Goal: Information Seeking & Learning: Learn about a topic

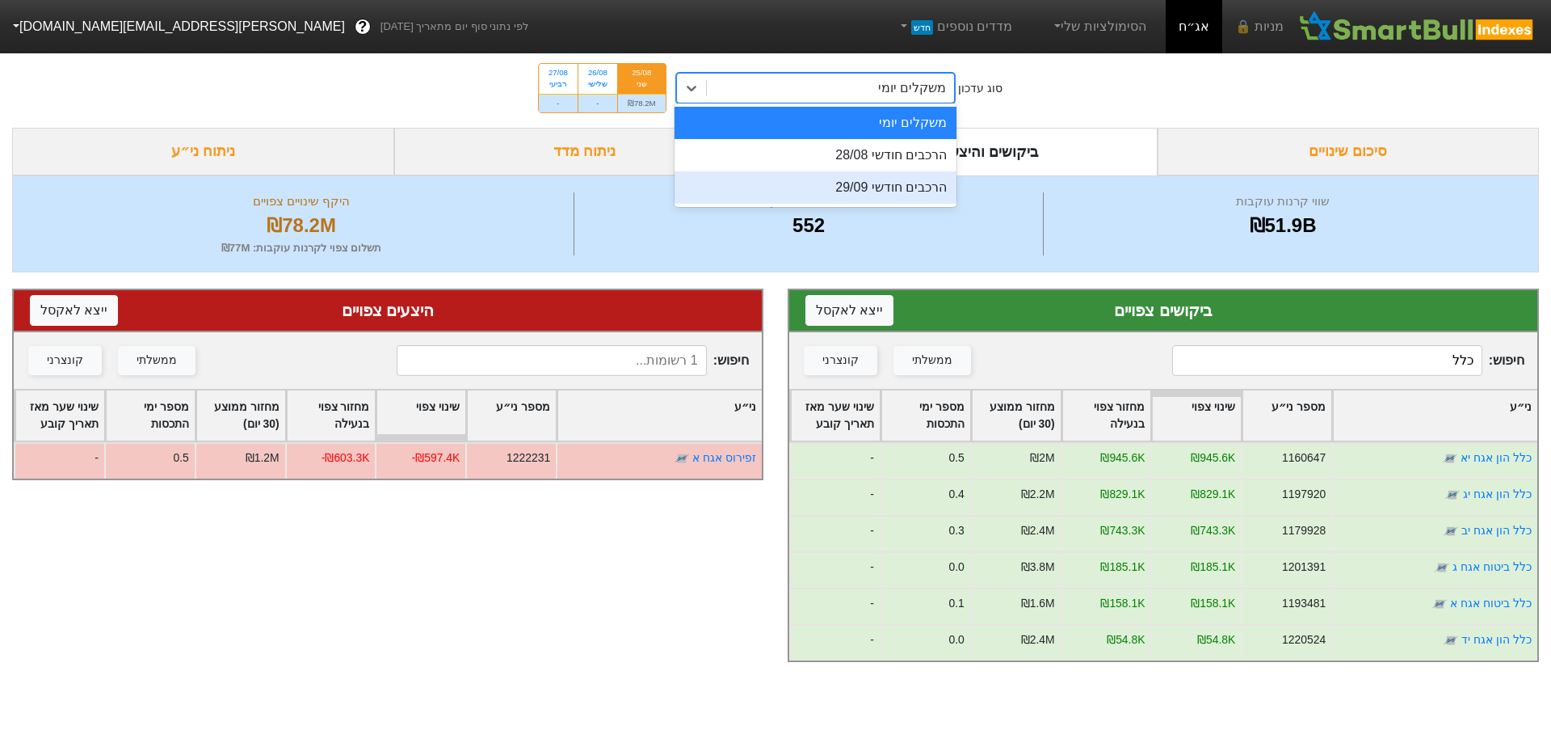
click at [894, 183] on div "הרכבים חודשי 29/09" at bounding box center [816, 187] width 283 height 32
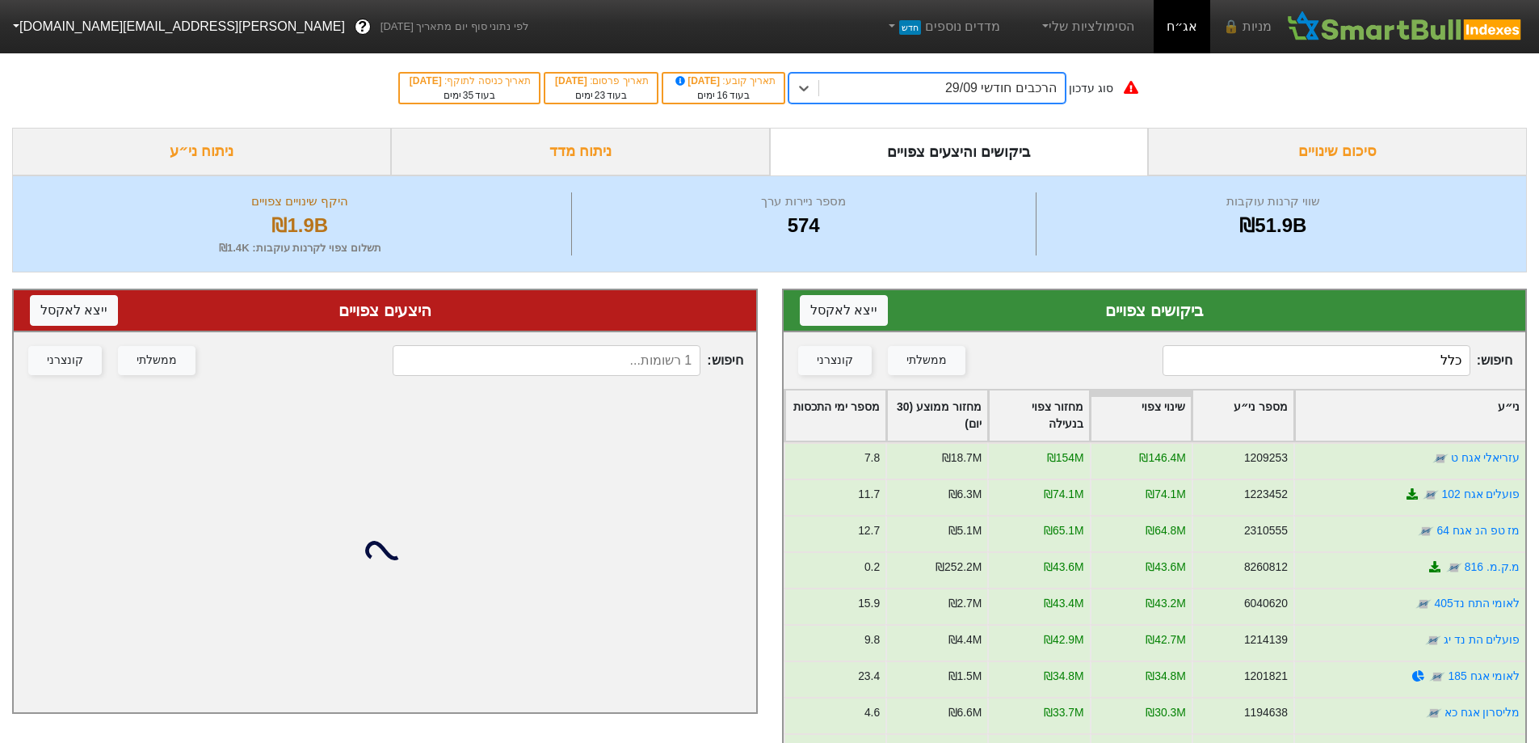
drag, startPoint x: 1381, startPoint y: 360, endPoint x: 1527, endPoint y: 344, distance: 147.0
click at [1527, 344] on div "ביקושים צפויים ייצא ל אקסל חיפוש : כלל ממשלתי קונצרני ני״ע מספר ני״ע שינוי צפוי…" at bounding box center [1155, 648] width 770 height 753
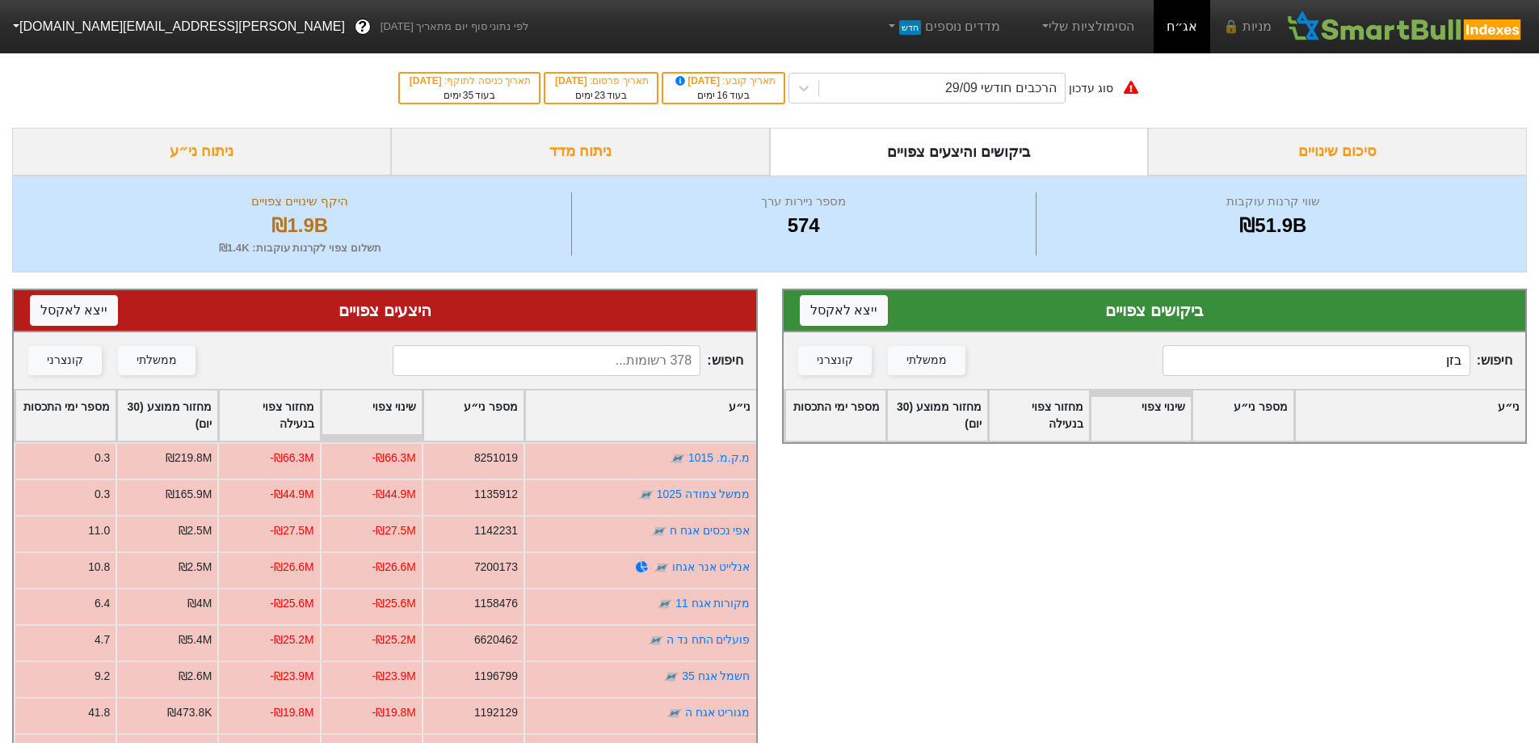
type input "בזן"
click at [624, 376] on input at bounding box center [547, 360] width 308 height 31
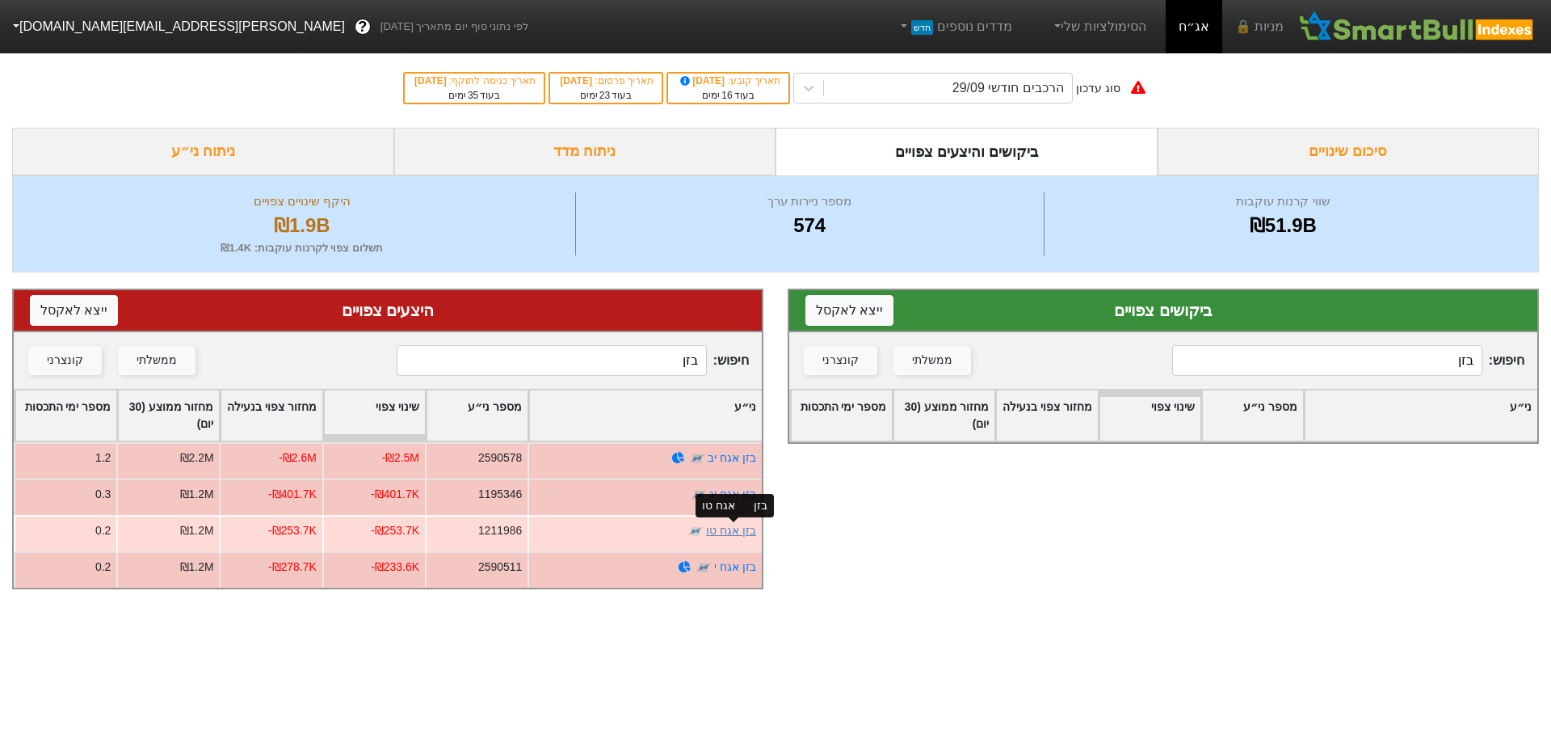
type input "בזן"
click at [739, 524] on link "בזן אגח טו" at bounding box center [731, 530] width 50 height 13
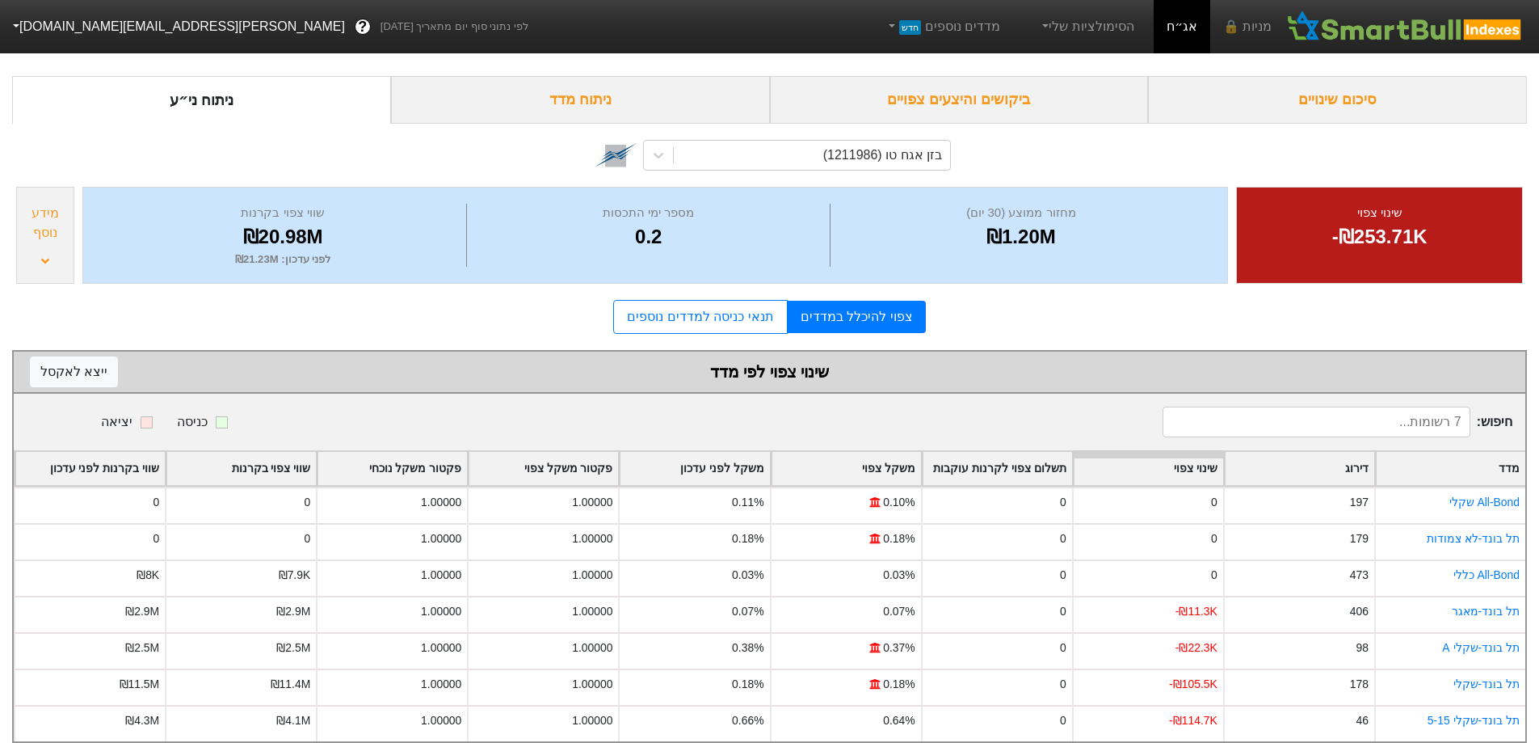
scroll to position [80, 0]
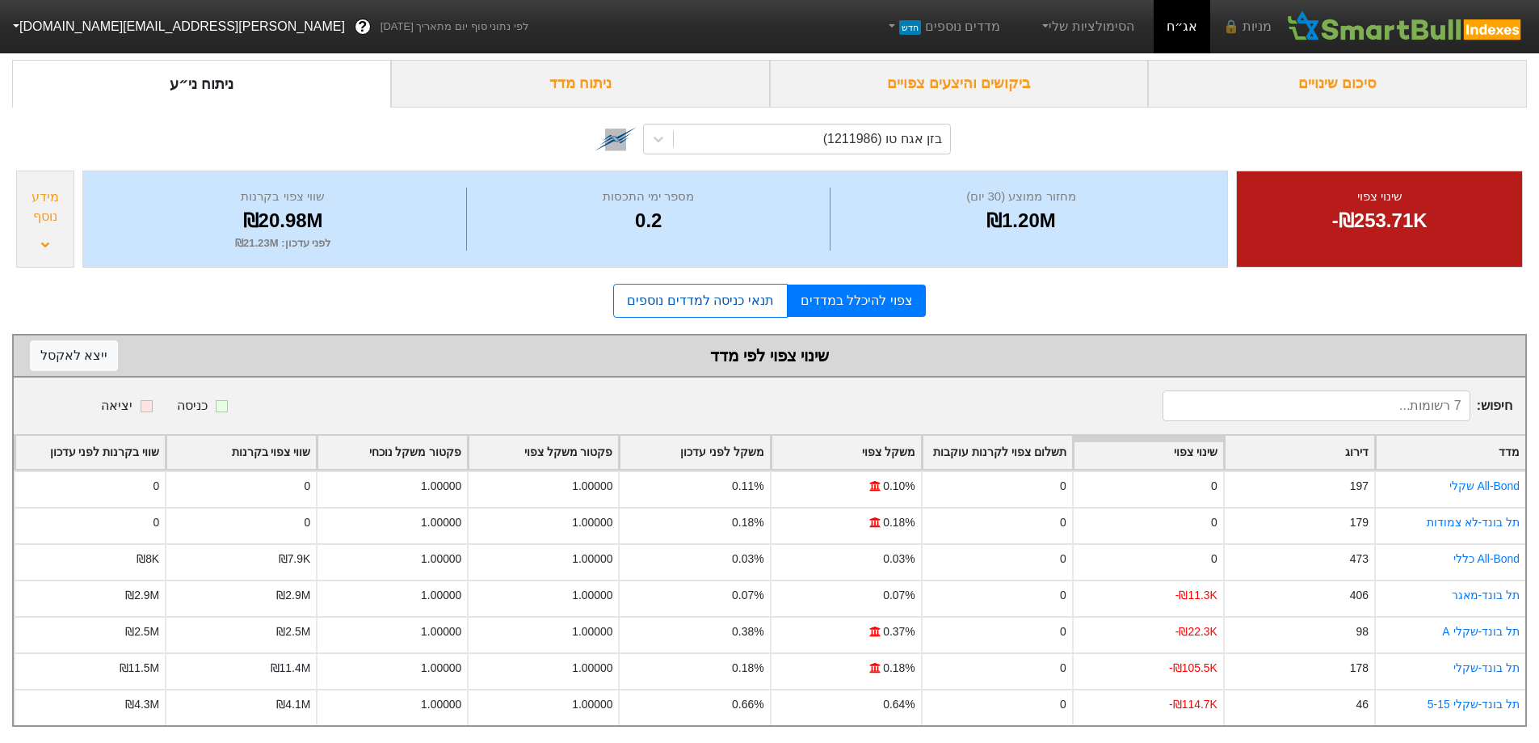
click at [737, 291] on link "תנאי כניסה למדדים נוספים" at bounding box center [700, 301] width 174 height 34
